Goal: Information Seeking & Learning: Find specific page/section

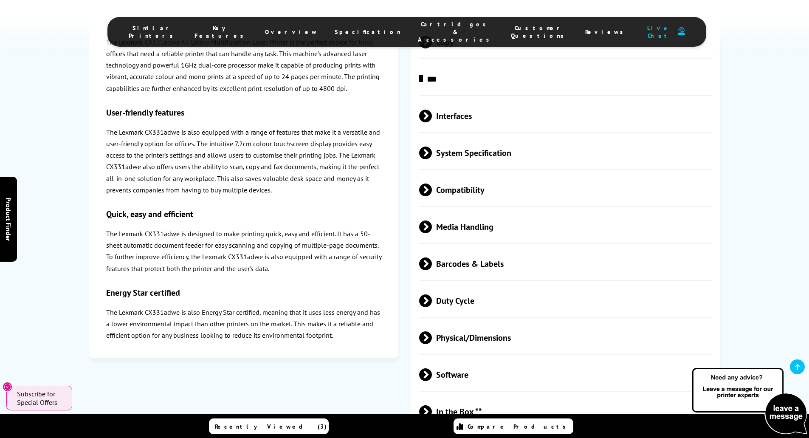
scroll to position [2080, 0]
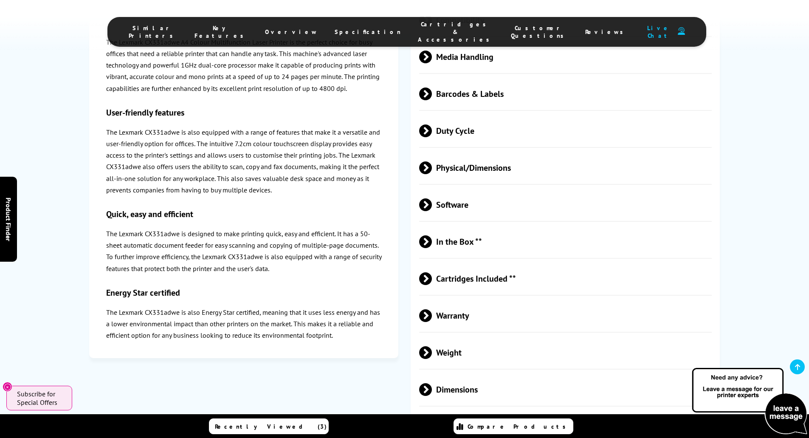
click at [432, 309] on span at bounding box center [432, 315] width 0 height 13
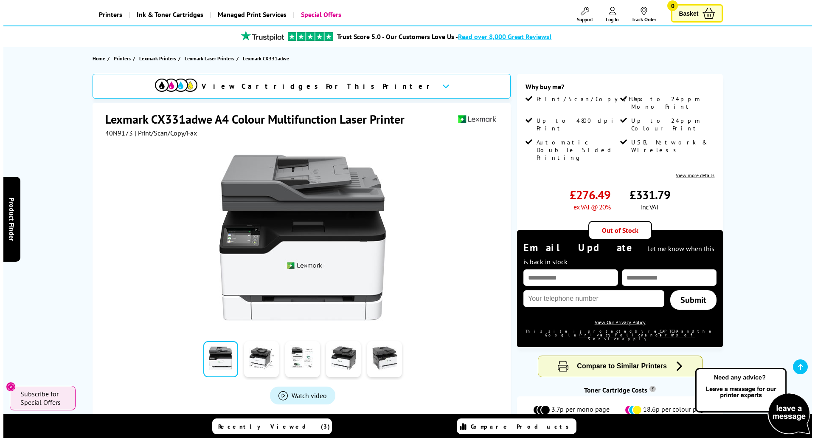
scroll to position [0, 0]
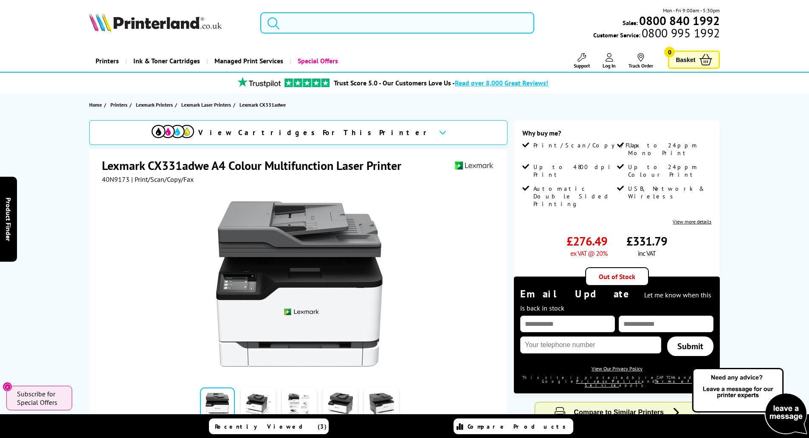
click at [298, 22] on input "search" at bounding box center [397, 22] width 274 height 21
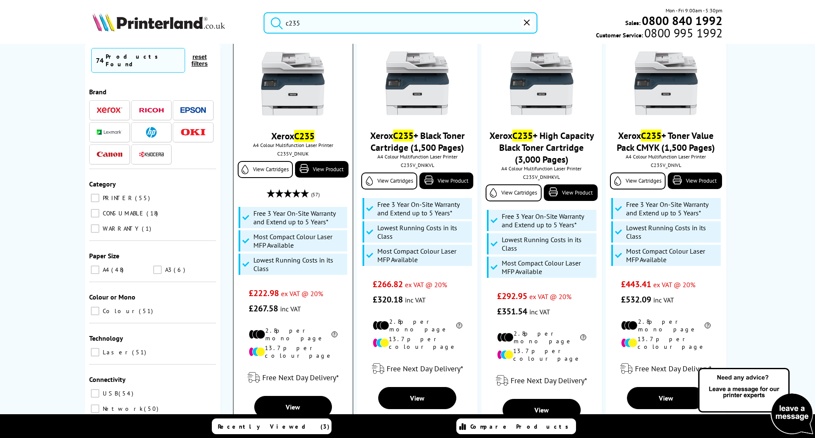
scroll to position [170, 0]
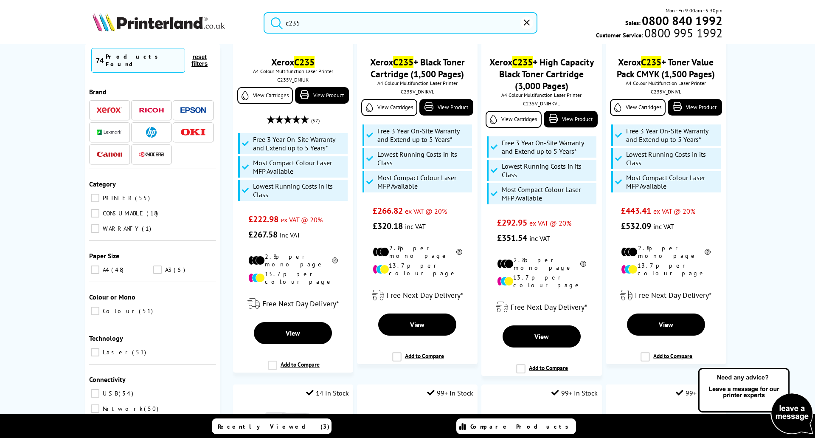
click at [320, 24] on input "c235" at bounding box center [401, 22] width 274 height 21
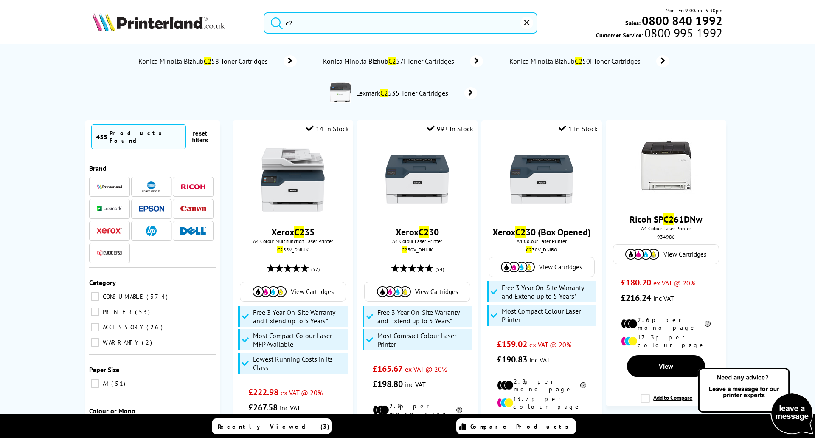
type input "c"
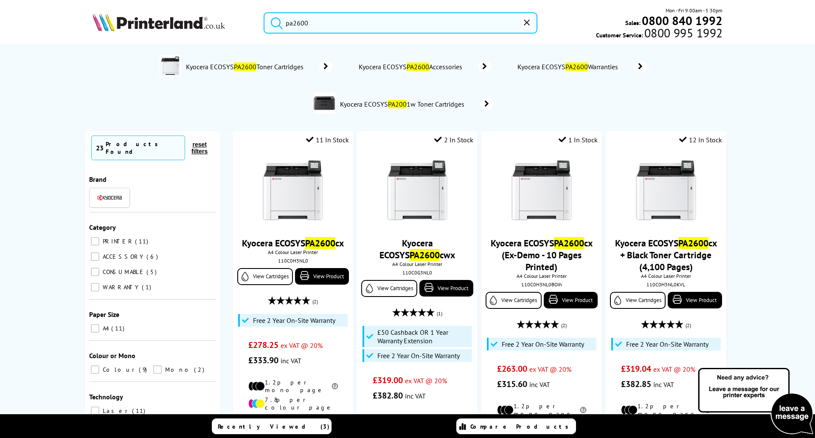
drag, startPoint x: 329, startPoint y: 23, endPoint x: 285, endPoint y: 23, distance: 44.2
click at [285, 23] on form "pa2600" at bounding box center [401, 22] width 274 height 21
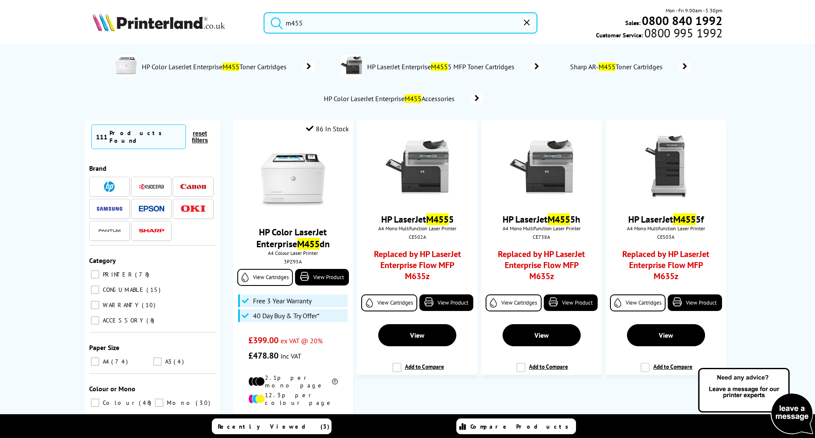
drag, startPoint x: 310, startPoint y: 22, endPoint x: 284, endPoint y: 17, distance: 27.3
click at [284, 17] on form "m455" at bounding box center [401, 22] width 274 height 21
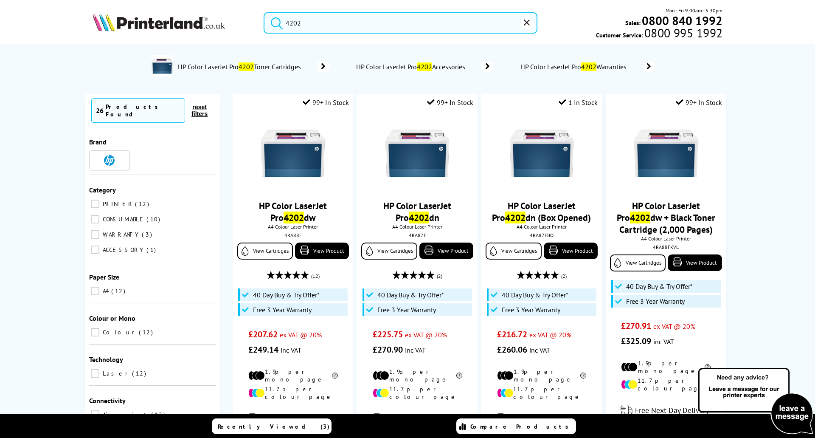
drag, startPoint x: 310, startPoint y: 23, endPoint x: 267, endPoint y: 20, distance: 43.8
click at [267, 20] on form "4202" at bounding box center [401, 22] width 274 height 21
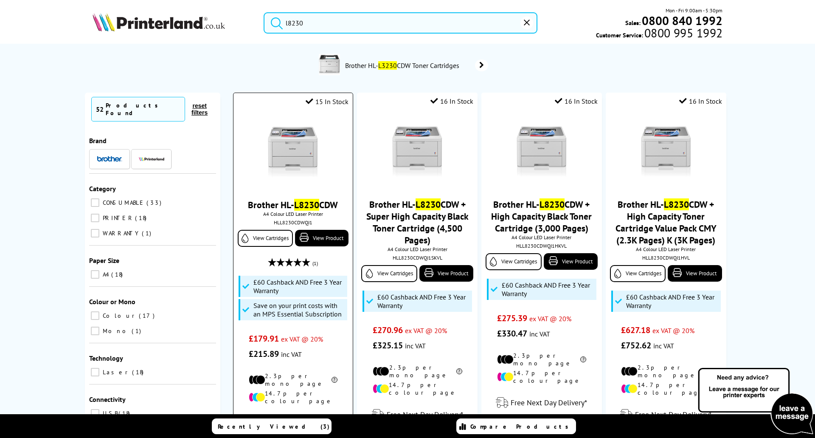
scroll to position [85, 0]
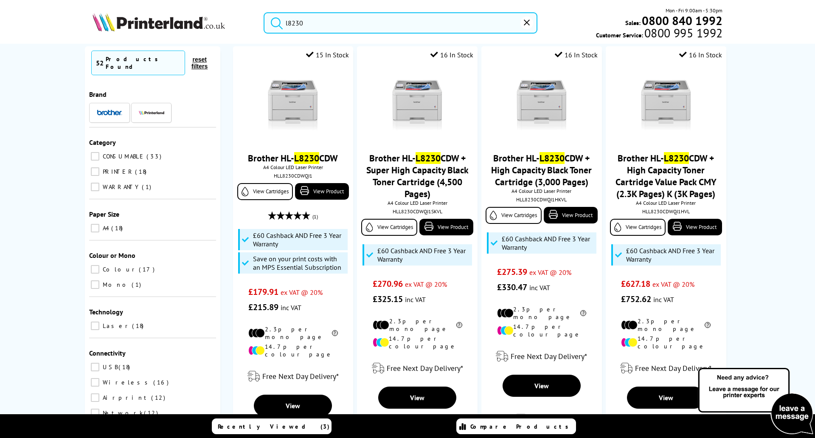
click at [298, 20] on input "l8230" at bounding box center [401, 22] width 274 height 21
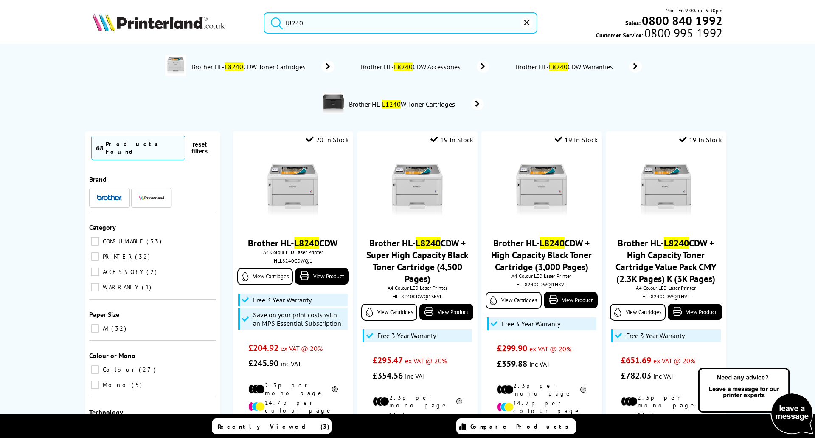
drag, startPoint x: 299, startPoint y: 22, endPoint x: 315, endPoint y: 20, distance: 16.3
click at [299, 22] on input "l8240" at bounding box center [401, 22] width 274 height 21
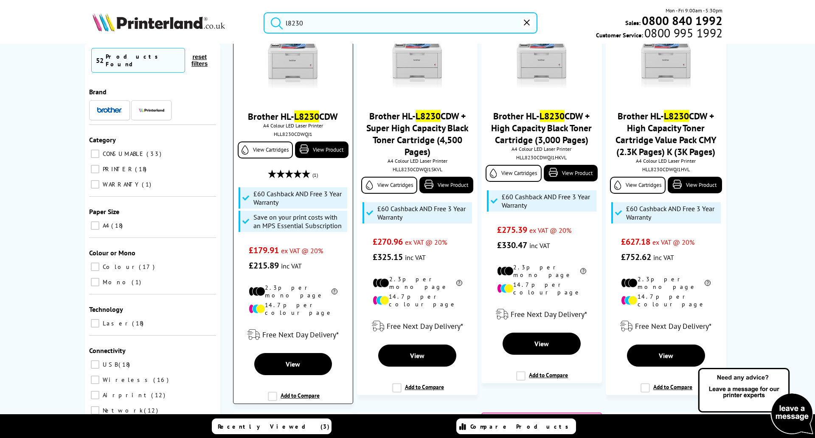
scroll to position [127, 0]
type input "l8230"
click at [276, 117] on link "Brother HL- L8230 CDW" at bounding box center [293, 116] width 90 height 12
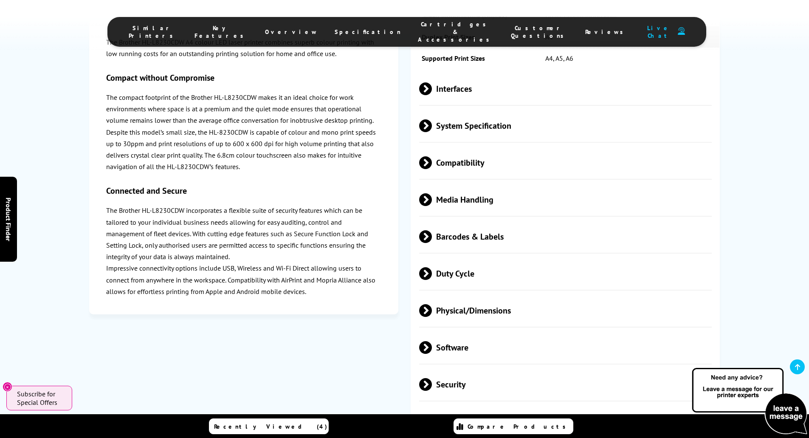
scroll to position [2505, 0]
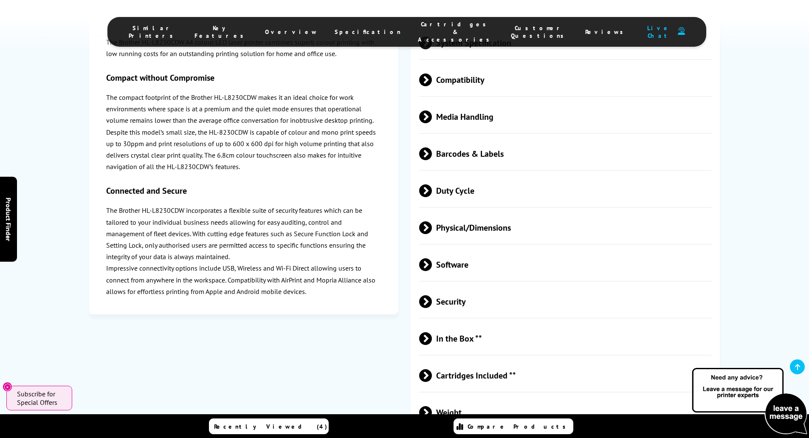
click at [464, 323] on span "In the Box **" at bounding box center [565, 339] width 293 height 32
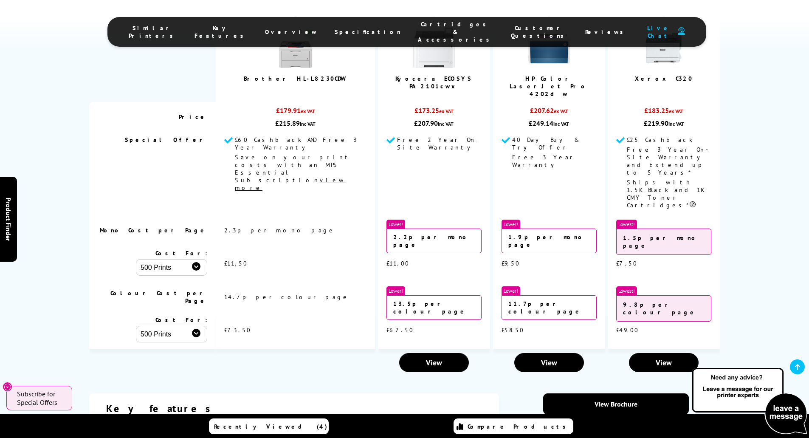
scroll to position [1274, 0]
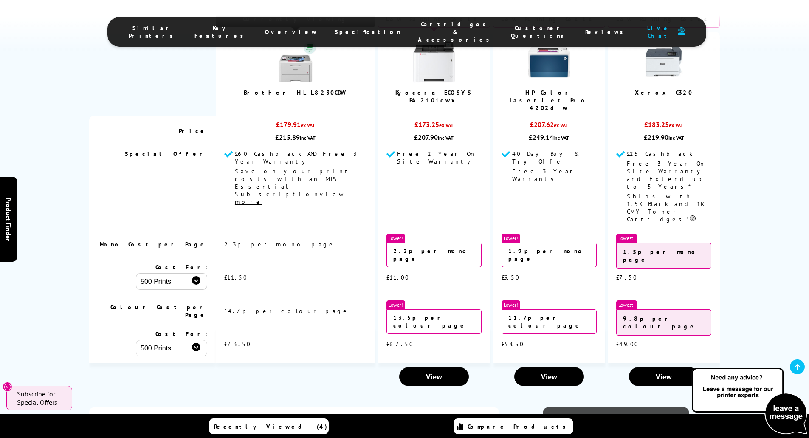
click at [599, 407] on link "View Brochure" at bounding box center [616, 417] width 146 height 21
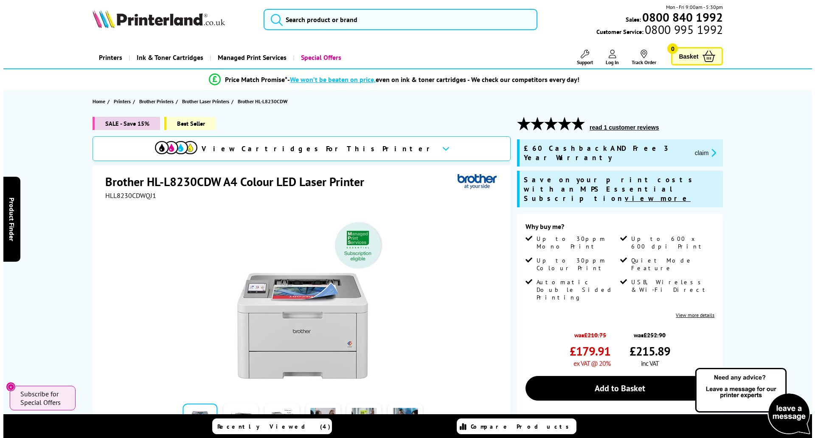
scroll to position [4, 0]
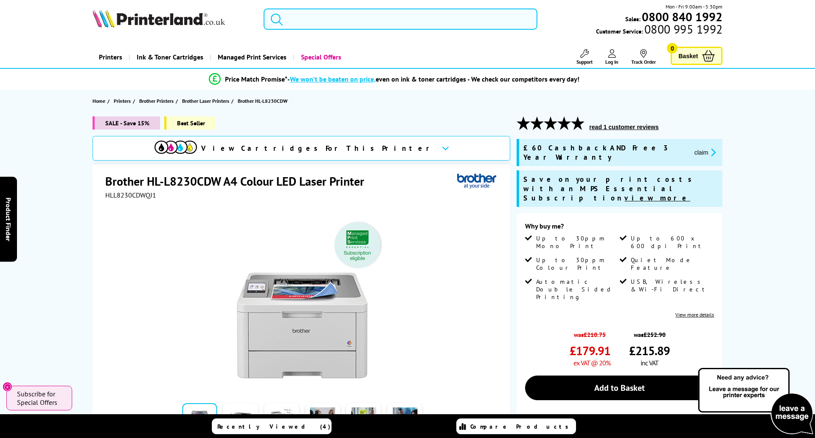
click at [298, 18] on input "search" at bounding box center [401, 18] width 274 height 21
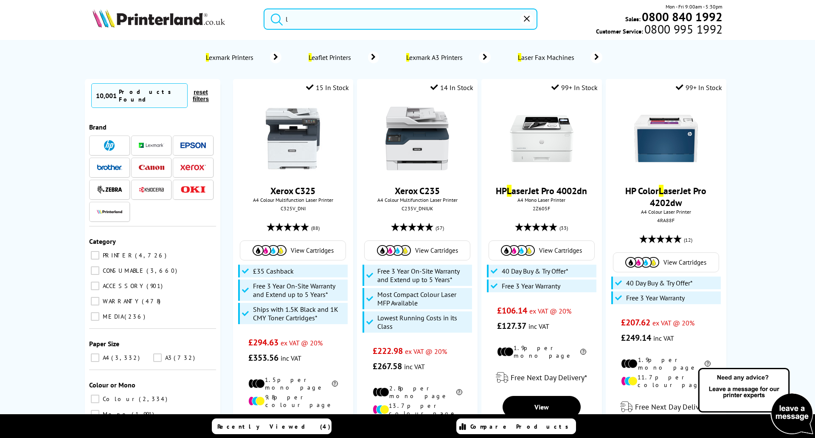
scroll to position [0, 0]
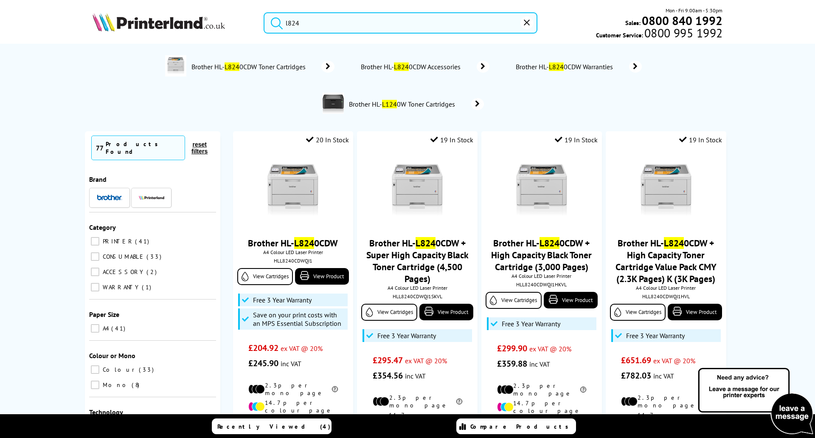
click at [264, 12] on button "submit" at bounding box center [274, 21] width 21 height 19
click at [307, 21] on input "l824" at bounding box center [401, 22] width 274 height 21
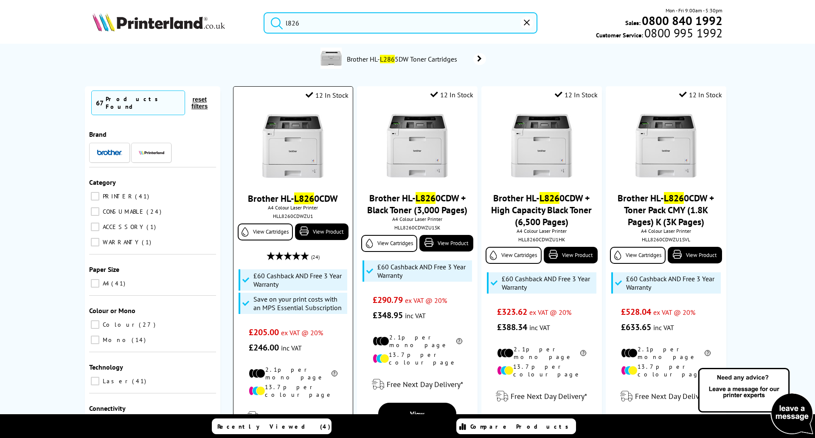
scroll to position [85, 0]
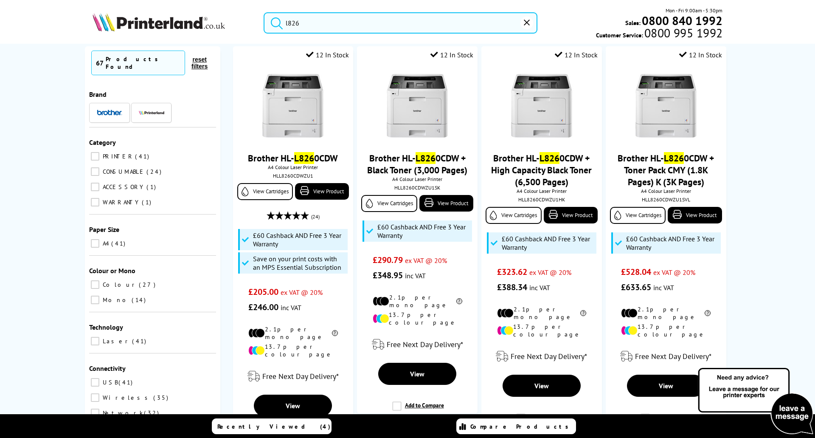
drag, startPoint x: 307, startPoint y: 21, endPoint x: 316, endPoint y: 21, distance: 9.3
click at [307, 21] on input "l826" at bounding box center [401, 22] width 274 height 21
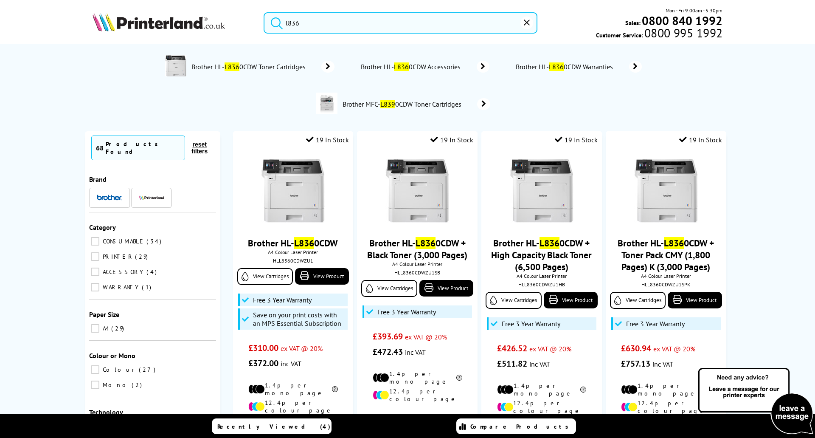
drag, startPoint x: 324, startPoint y: 19, endPoint x: 281, endPoint y: 24, distance: 43.7
click at [281, 24] on form "l836" at bounding box center [401, 22] width 274 height 21
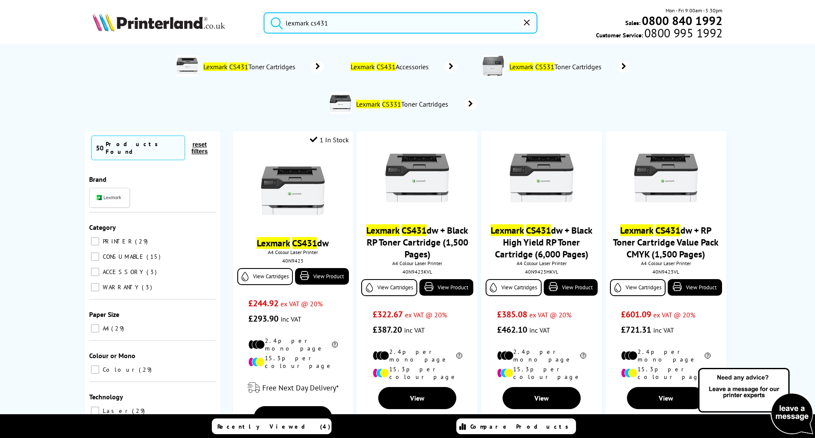
type input "lexmark cs431"
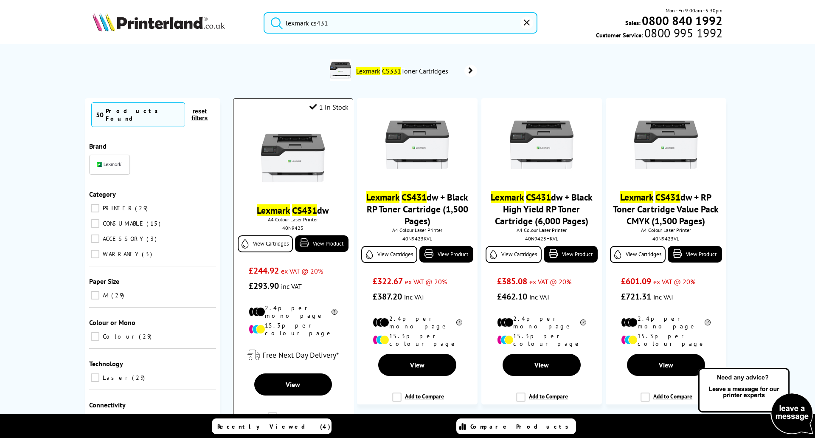
scroll to position [85, 0]
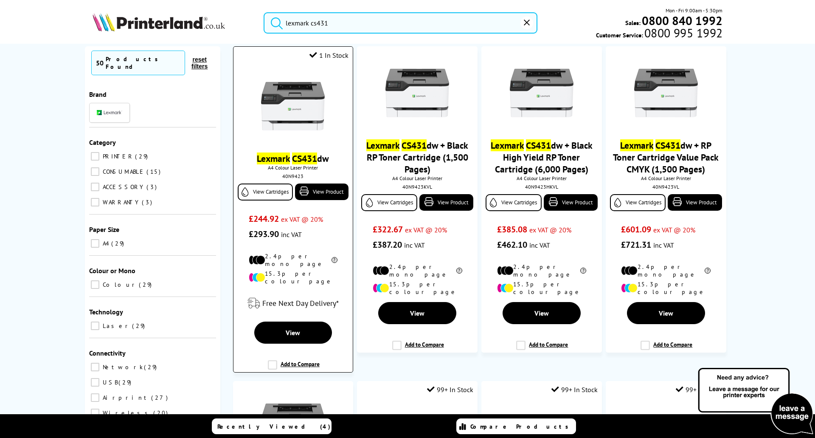
click at [268, 157] on mark "Lexmark" at bounding box center [273, 158] width 33 height 12
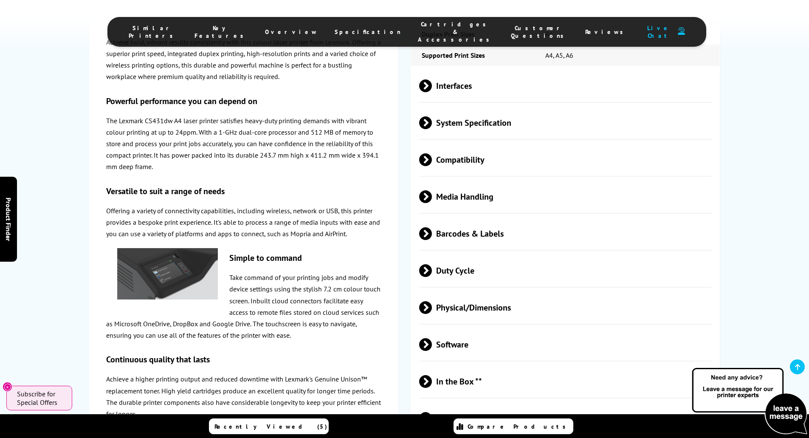
scroll to position [1910, 0]
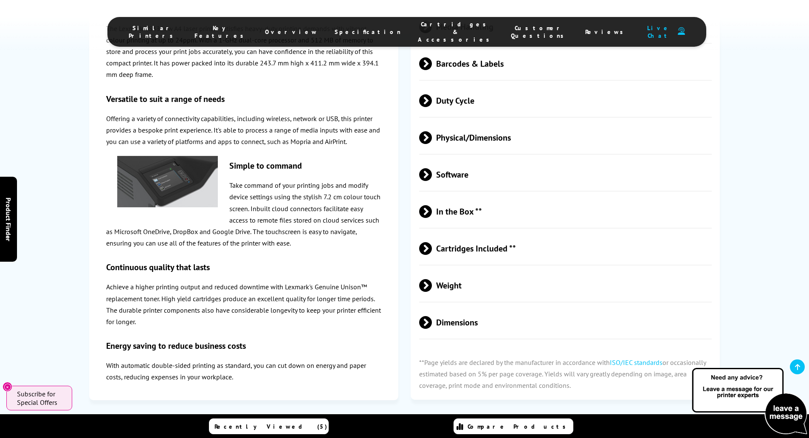
click at [432, 205] on span at bounding box center [432, 211] width 0 height 13
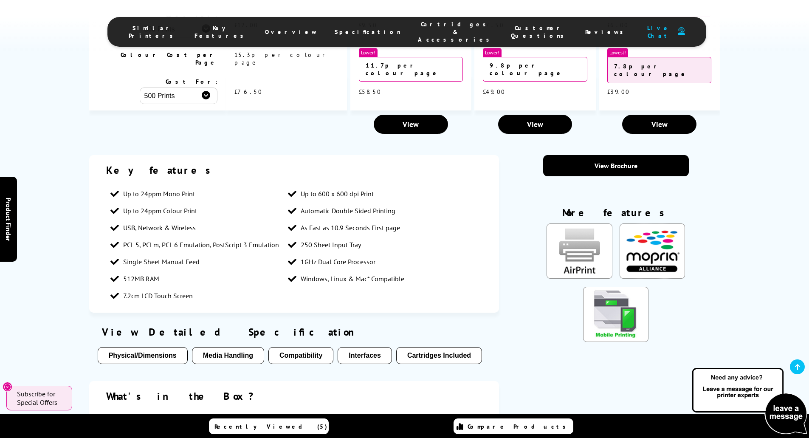
scroll to position [891, 0]
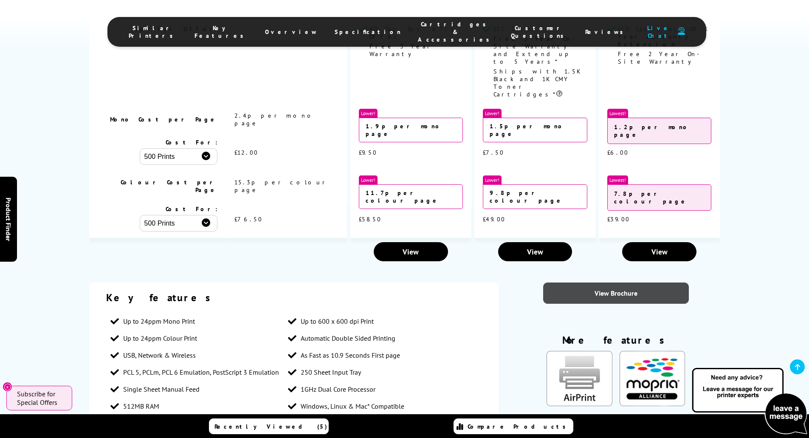
click at [610, 282] on link "View Brochure" at bounding box center [616, 292] width 146 height 21
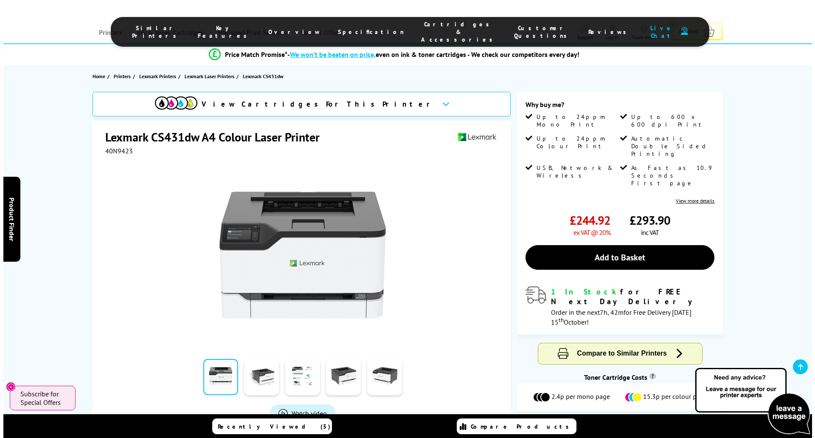
scroll to position [0, 0]
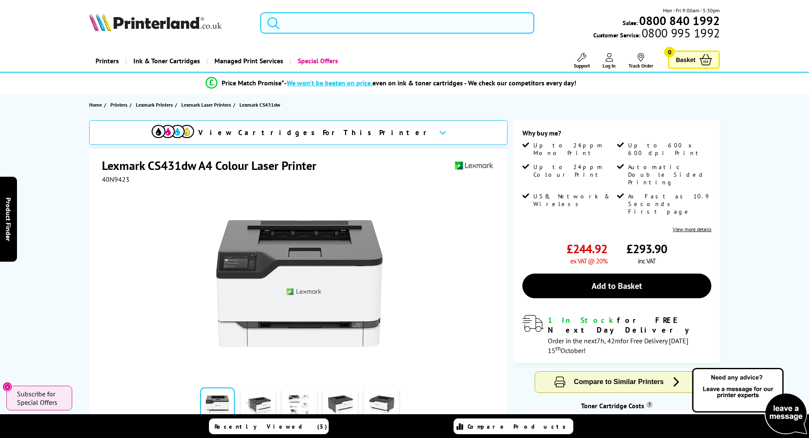
click at [349, 23] on input "search" at bounding box center [397, 22] width 274 height 21
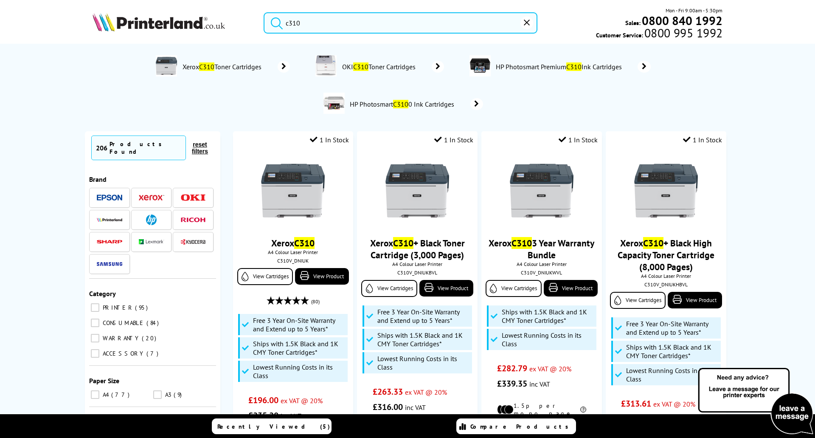
type input "c310"
